Goal: Download file/media

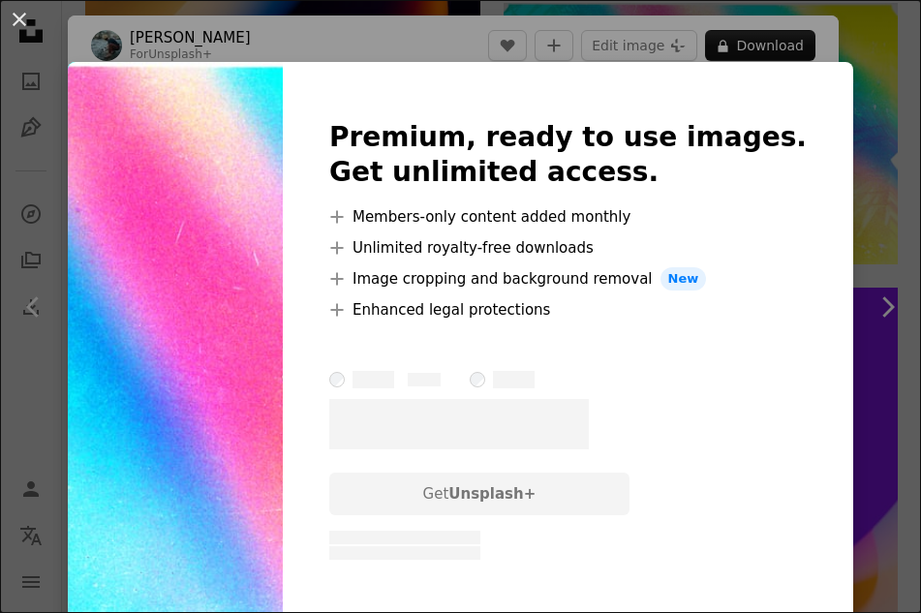
scroll to position [30395, 0]
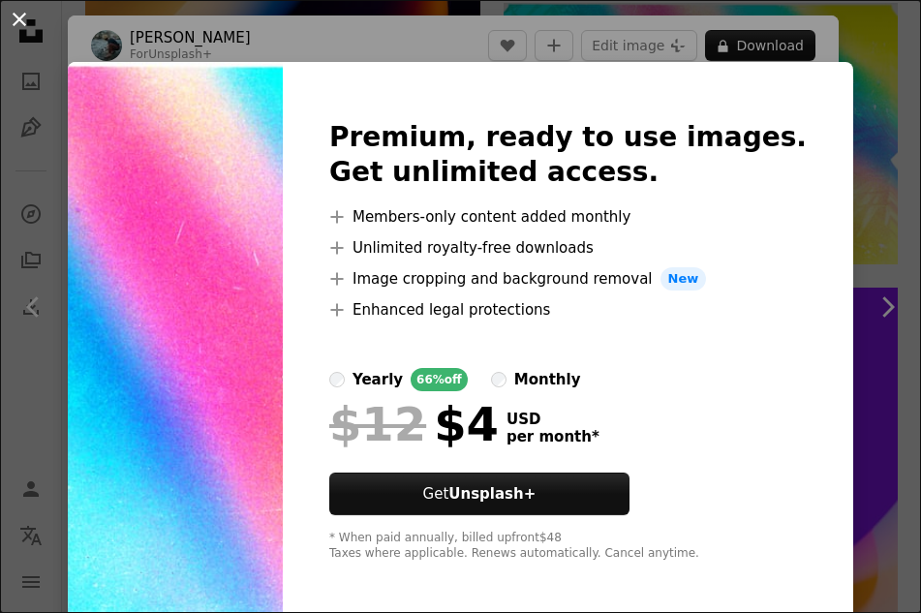
click at [20, 13] on button "An X shape" at bounding box center [19, 19] width 23 height 23
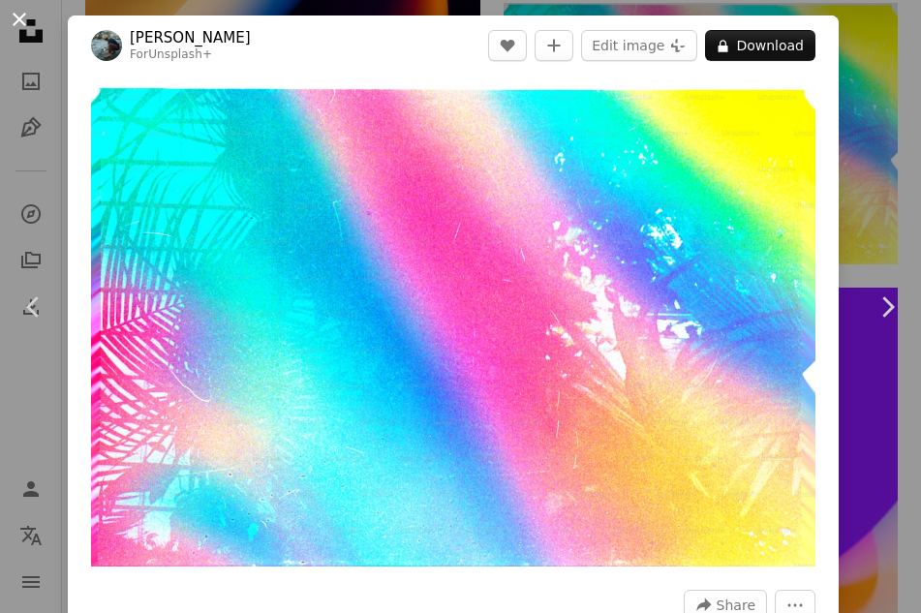
click at [11, 11] on button "An X shape" at bounding box center [19, 19] width 23 height 23
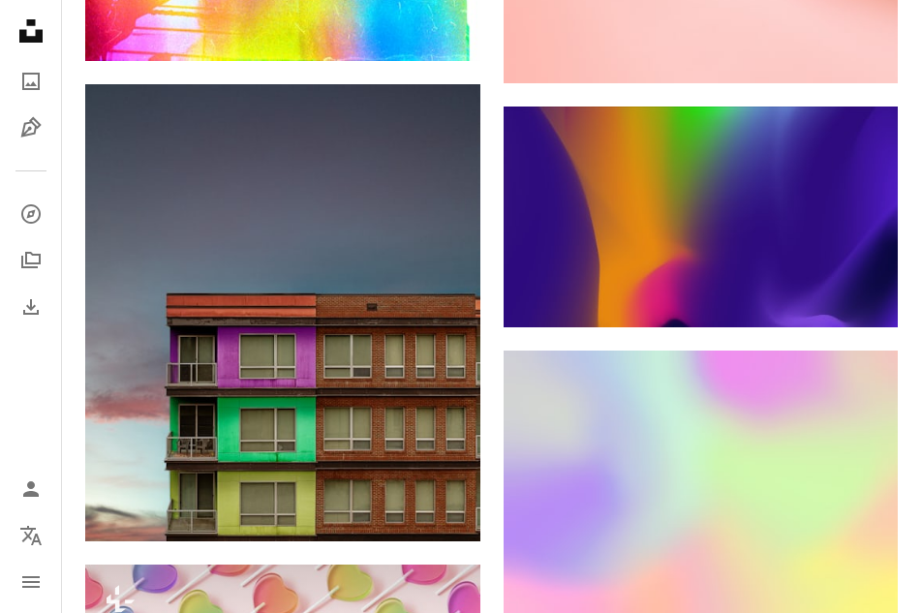
scroll to position [35958, 0]
